Goal: Information Seeking & Learning: Learn about a topic

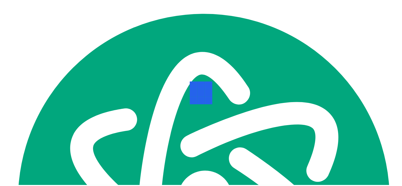
scroll to position [106, 0]
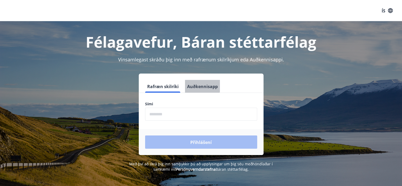
click at [195, 85] on font "Auðkennisapp" at bounding box center [202, 86] width 31 height 6
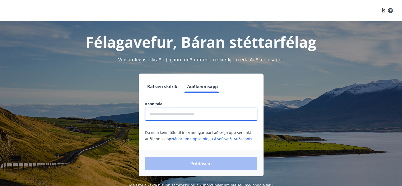
click at [165, 116] on input "text" at bounding box center [201, 114] width 112 height 13
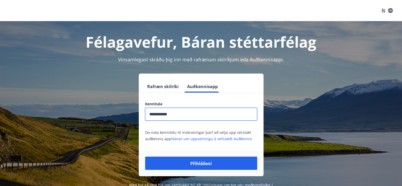
type input "**********"
click at [145, 156] on button "Přihlášení" at bounding box center [201, 162] width 112 height 13
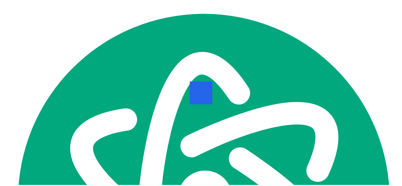
scroll to position [106, 0]
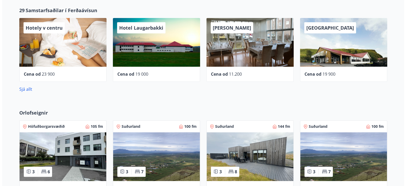
scroll to position [211, 0]
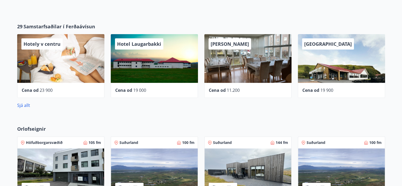
click at [339, 66] on div "[GEOGRAPHIC_DATA]" at bounding box center [341, 58] width 87 height 49
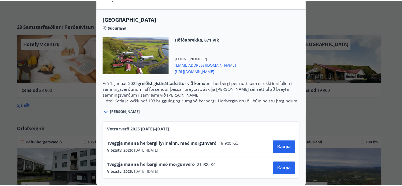
scroll to position [0, 0]
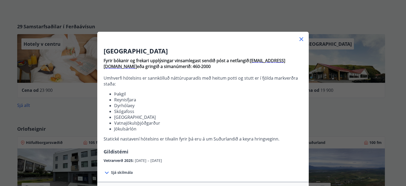
click at [88, 117] on div "Hotel Katla Fyrir bókanir og frekari upplýsingar vinsamlegast sendið póst a net…" at bounding box center [203, 93] width 406 height 186
click at [85, 117] on div "Hotel Katla Fyrir bókanir og frekari upplýsingar vinsamlegast sendið póst a net…" at bounding box center [203, 93] width 406 height 186
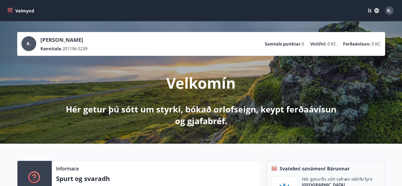
click at [13, 11] on button "Valmynd" at bounding box center [21, 11] width 30 height 10
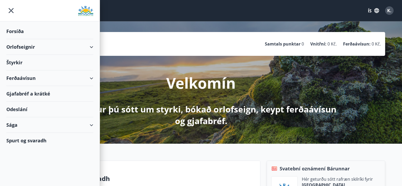
click at [33, 46] on font "Orlofseignir" at bounding box center [20, 47] width 29 height 6
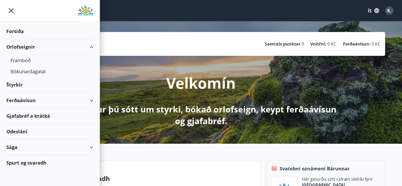
drag, startPoint x: 33, startPoint y: 46, endPoint x: 25, endPoint y: 53, distance: 10.5
click at [25, 53] on div "Orlofseignir" at bounding box center [49, 47] width 87 height 16
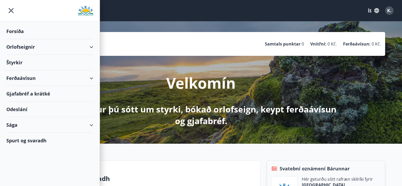
click at [36, 62] on div "Štyrkir" at bounding box center [49, 63] width 87 height 16
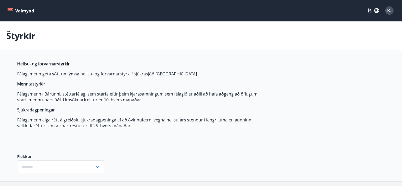
type input "***"
click at [13, 11] on button "Valmynd" at bounding box center [21, 11] width 30 height 10
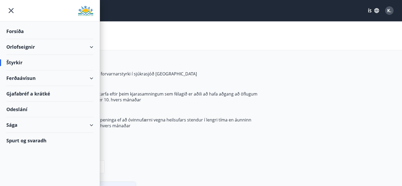
click at [49, 90] on font "Gjafabréf a krátké" at bounding box center [28, 93] width 44 height 6
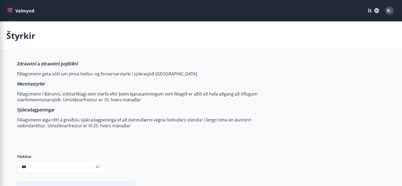
click at [198, 54] on main "Štyrkir Zdravotní a zdravotní pojištění Félagsmenn geta sótt um ýmsa heilsu- og…" at bounding box center [201, 140] width 402 height 239
click at [13, 11] on button "Valmynd" at bounding box center [21, 11] width 30 height 10
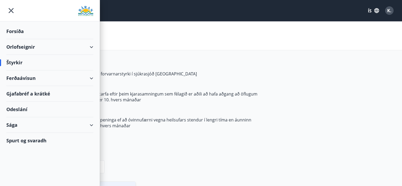
click at [46, 88] on div "Gjafabréf a krátké" at bounding box center [49, 94] width 87 height 16
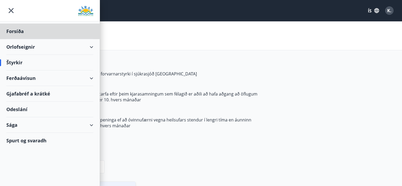
click at [76, 59] on div "Štyrkir" at bounding box center [49, 63] width 87 height 16
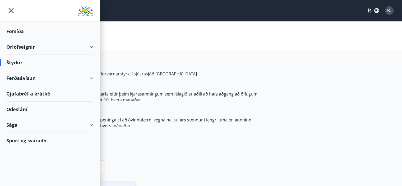
click at [33, 66] on div "Štyrkir" at bounding box center [49, 63] width 87 height 16
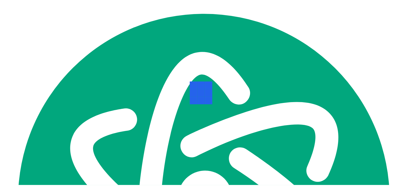
scroll to position [106, 0]
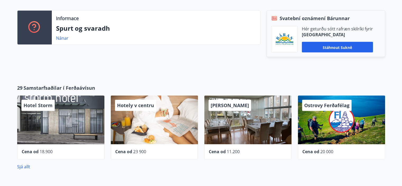
scroll to position [159, 0]
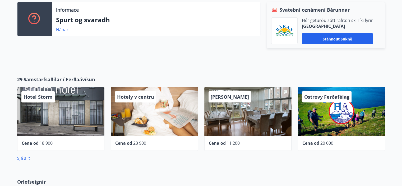
click at [119, 23] on p "Spurt og svaradh" at bounding box center [156, 19] width 200 height 9
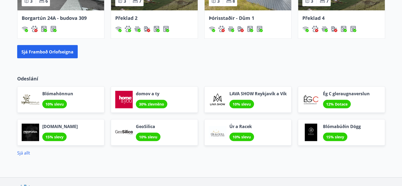
scroll to position [432, 0]
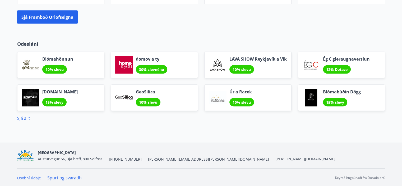
click at [32, 116] on div "Sjá allt" at bounding box center [201, 118] width 368 height 6
click at [26, 117] on font "Sjá allt" at bounding box center [23, 118] width 13 height 6
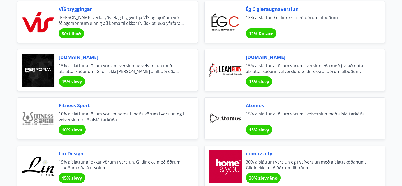
scroll to position [159, 0]
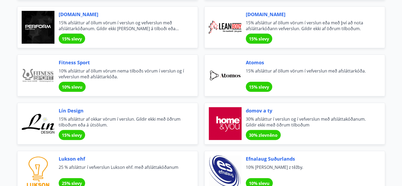
click at [200, 56] on div "Atomos 15% afsláttur af öllum vörum í vefverslun með afsláttarkóða. 15% slevy" at bounding box center [291, 72] width 187 height 48
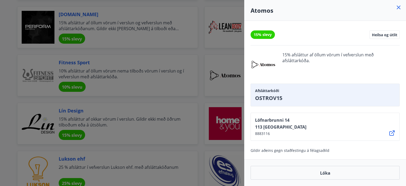
click at [193, 60] on div at bounding box center [203, 93] width 406 height 186
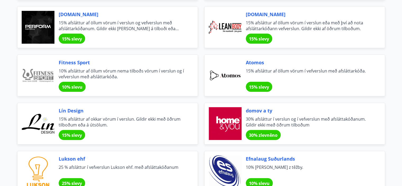
drag, startPoint x: 193, startPoint y: 60, endPoint x: 193, endPoint y: 47, distance: 12.4
click at [193, 47] on div "Perform.is 15% afsláttur af öllum vörum í verslun og vefverslun með afsláttarkó…" at bounding box center [107, 27] width 181 height 42
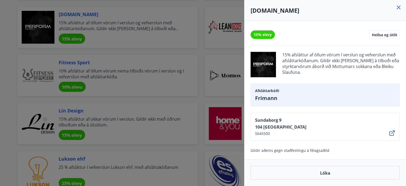
click at [190, 55] on div at bounding box center [203, 93] width 406 height 186
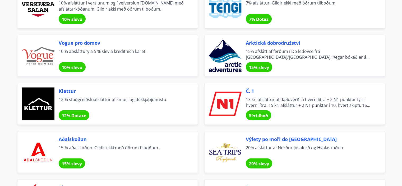
scroll to position [1004, 0]
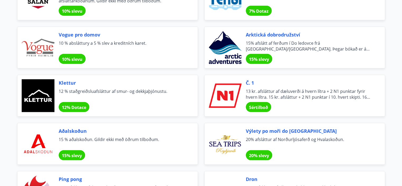
drag, startPoint x: 183, startPoint y: 58, endPoint x: 170, endPoint y: 67, distance: 15.2
click at [170, 68] on div "Klettur 12 % staðgreiðsluafsláttur af smur- og dekkjaþjónustu. 12% Dotace" at bounding box center [104, 92] width 187 height 48
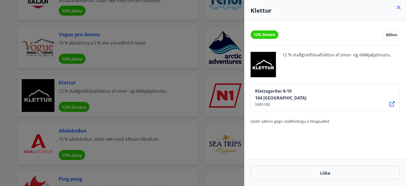
click at [210, 70] on div at bounding box center [203, 93] width 406 height 186
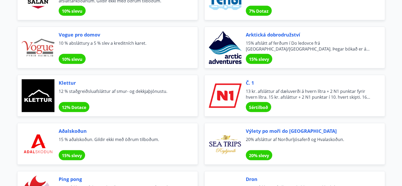
drag, startPoint x: 256, startPoint y: 105, endPoint x: 384, endPoint y: 110, distance: 128.2
click at [384, 110] on div "Č. 1 13 kr. afsláttur af dæluverði á hvern lítra + 2 N1 punktar fyrir hvern lít…" at bounding box center [294, 95] width 181 height 42
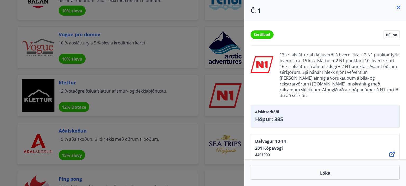
drag, startPoint x: 329, startPoint y: 75, endPoint x: 397, endPoint y: 85, distance: 68.7
click at [397, 85] on span "13 kr. afsláttur af dæluverði á hvern lítra + 2 N1 punktar fyrir hvern lítra. 1…" at bounding box center [339, 75] width 120 height 46
click at [202, 129] on div at bounding box center [203, 93] width 406 height 186
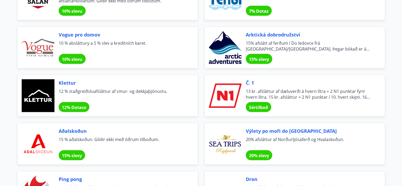
click at [282, 137] on font "20% afsláttur af Norðurljósaferð og Hvalaskoðun." at bounding box center [295, 139] width 98 height 6
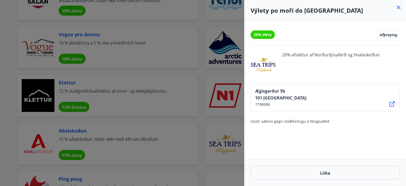
click at [286, 103] on div "Ægisgarður 5b 101 Reykjavík 7798988" at bounding box center [324, 97] width 149 height 28
click at [291, 96] on div "Ægisgarður 5b 101 Reykjavík 7798988" at bounding box center [324, 97] width 149 height 28
click at [390, 105] on icon at bounding box center [392, 104] width 6 height 6
drag, startPoint x: 343, startPoint y: 127, endPoint x: 326, endPoint y: 144, distance: 24.7
type textarea "*"
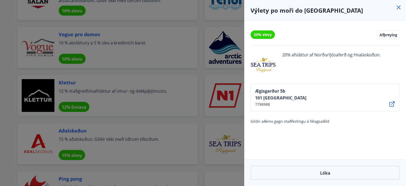
click at [325, 144] on div "20% slevy Afþreying 20% afsláttur af Norðurljósaferð og Hvalaskoðun. Ægisgarður…" at bounding box center [325, 90] width 162 height 138
drag, startPoint x: 383, startPoint y: 133, endPoint x: 376, endPoint y: 139, distance: 9.8
drag, startPoint x: 376, startPoint y: 139, endPoint x: 395, endPoint y: 147, distance: 21.0
click at [394, 148] on div "20% slevy Afþreying 20% afsláttur af Norðurljósaferð og Hvalaskoðun. Ægisgarður…" at bounding box center [325, 90] width 162 height 138
click at [329, 170] on font "Lóka" at bounding box center [325, 172] width 10 height 6
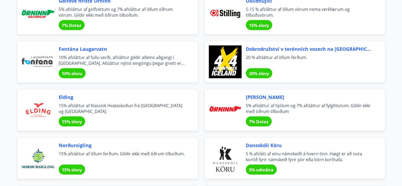
scroll to position [1321, 0]
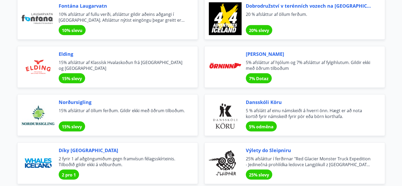
drag, startPoint x: 241, startPoint y: 168, endPoint x: 206, endPoint y: 140, distance: 45.1
click at [206, 142] on div "Výlety do Sleipniru 25% afsláttur í ferðirnar "Red Glacier Monster Truck Expedi…" at bounding box center [294, 163] width 181 height 42
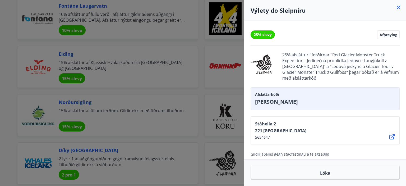
click at [2, 149] on div at bounding box center [203, 93] width 406 height 186
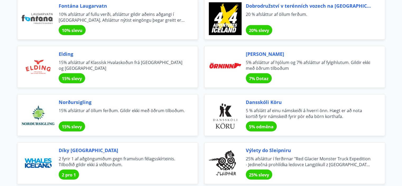
click at [77, 149] on font "Díky Reykjavíku" at bounding box center [88, 150] width 59 height 6
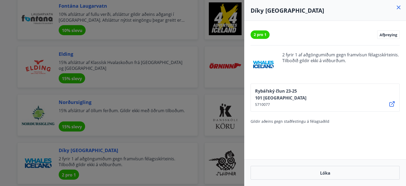
click at [268, 66] on div at bounding box center [262, 64] width 25 height 25
click at [272, 62] on div at bounding box center [262, 64] width 25 height 25
click at [359, 104] on div "Rybářský člun 23-25 101 Reykjavík 5710077" at bounding box center [324, 97] width 149 height 28
click at [388, 107] on div "Rybářský člun 23-25 101 Reykjavík 5710077" at bounding box center [324, 97] width 149 height 28
click at [390, 103] on icon at bounding box center [391, 103] width 5 height 5
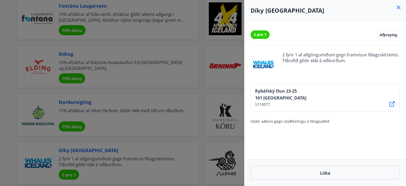
click at [391, 101] on icon at bounding box center [392, 104] width 6 height 6
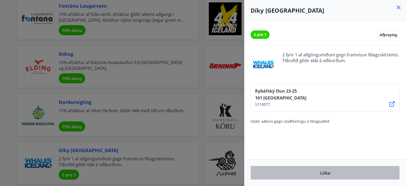
click at [356, 173] on button "Lóka" at bounding box center [324, 173] width 149 height 14
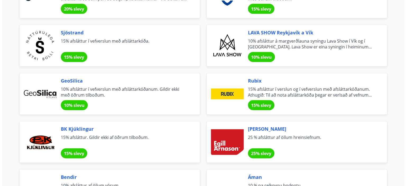
scroll to position [608, 0]
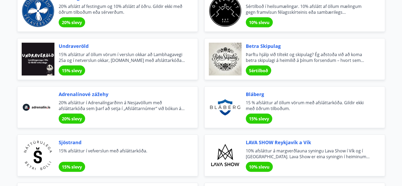
click at [267, 164] on font "10% slevu" at bounding box center [259, 167] width 21 height 6
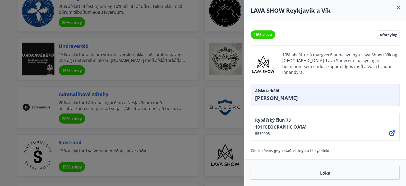
drag, startPoint x: 267, startPoint y: 164, endPoint x: 396, endPoint y: 106, distance: 141.4
click at [395, 107] on div "10% slevu Afþreying 10% afsláttur á margverðlauna syningu Lava Show í Vík og í …" at bounding box center [325, 90] width 162 height 138
